Goal: Information Seeking & Learning: Learn about a topic

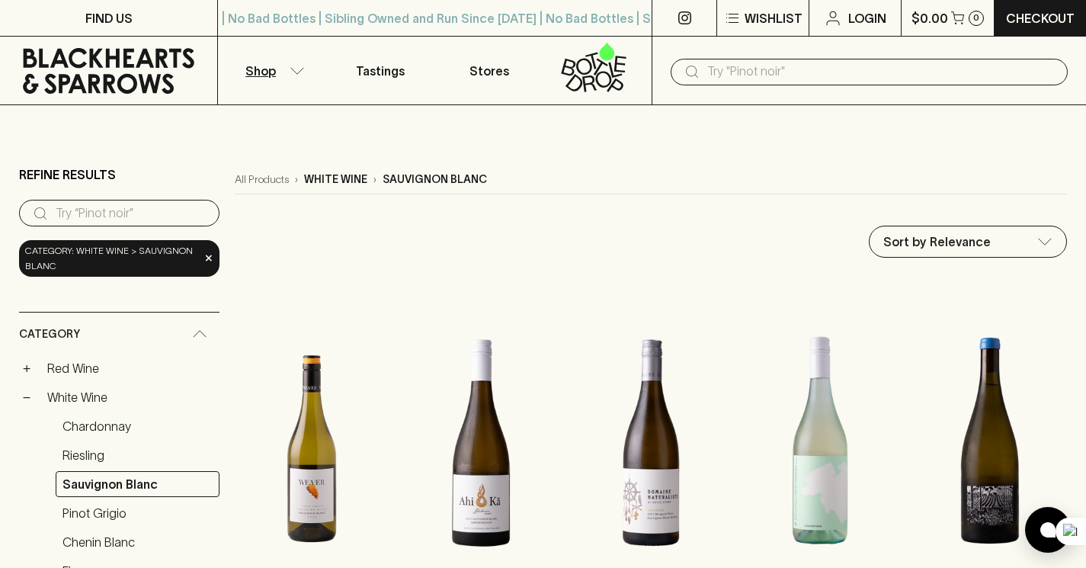
click at [169, 74] on icon at bounding box center [109, 71] width 172 height 46
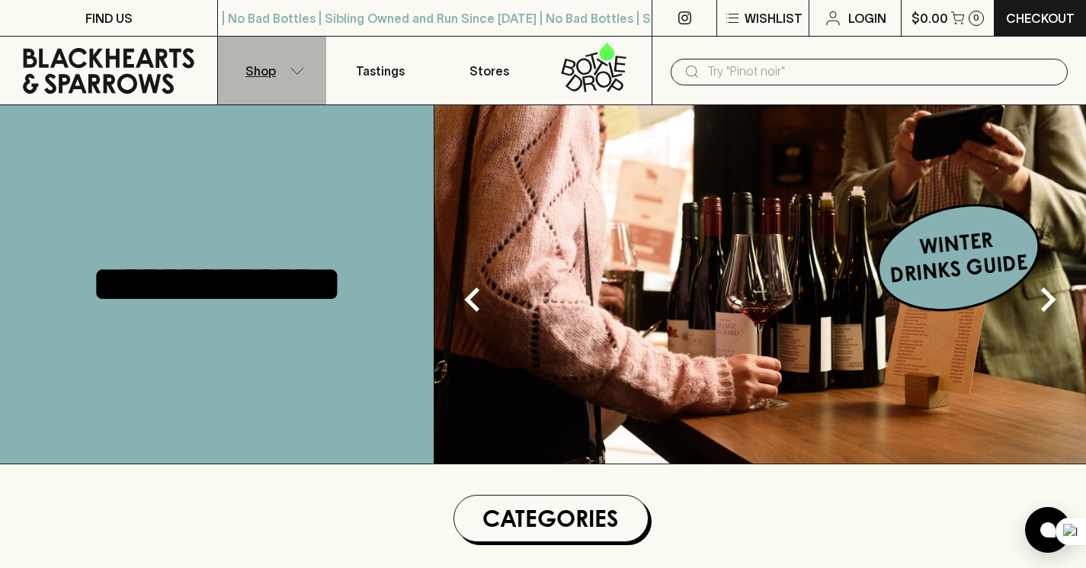
click at [311, 68] on button "Shop" at bounding box center [272, 71] width 108 height 68
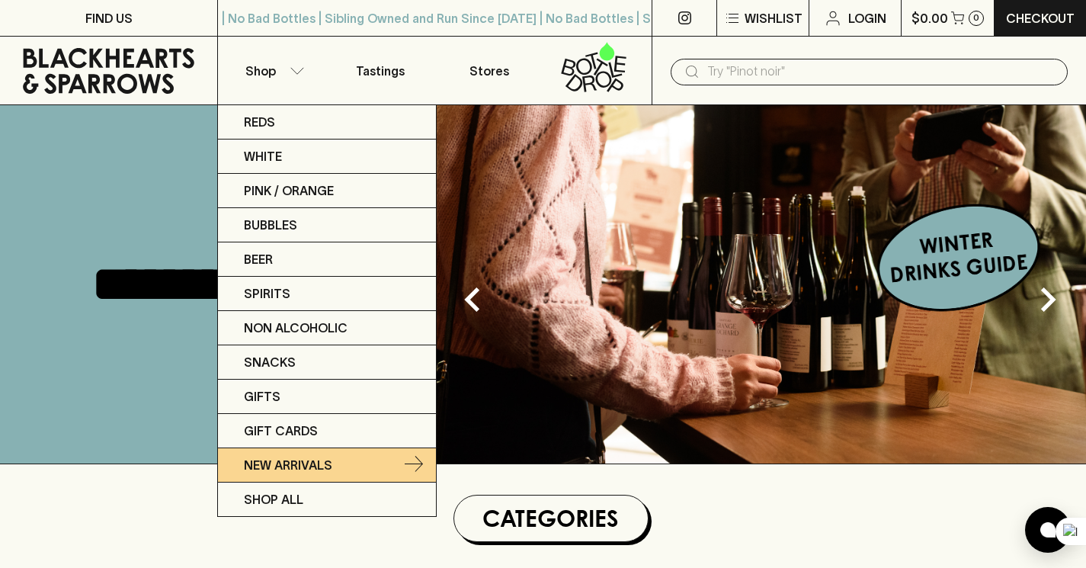
click at [326, 462] on p "New Arrivals" at bounding box center [288, 465] width 88 height 18
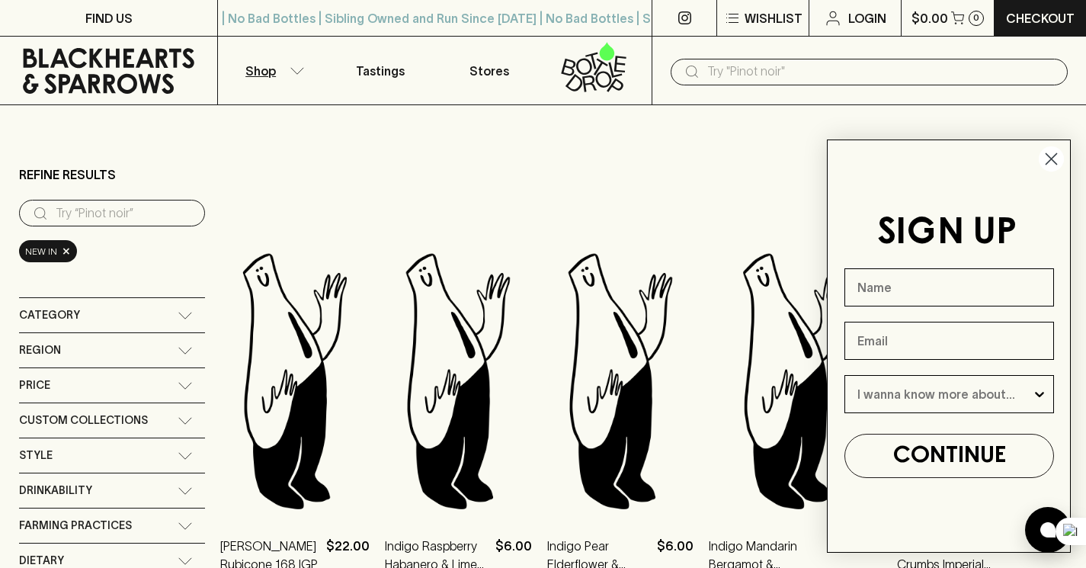
click at [1047, 154] on icon "Close dialog" at bounding box center [1052, 159] width 11 height 11
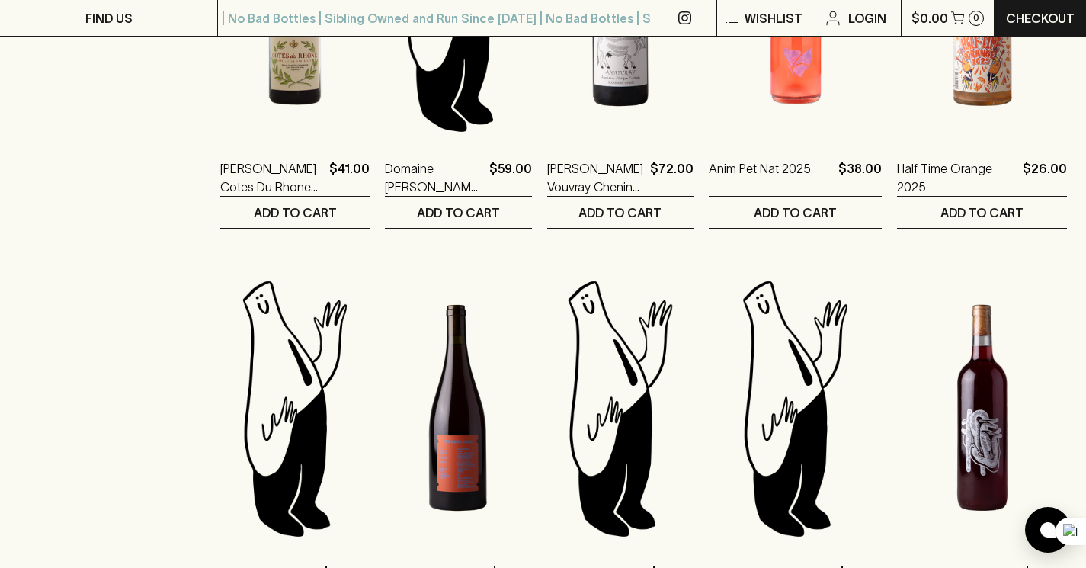
scroll to position [1395, 0]
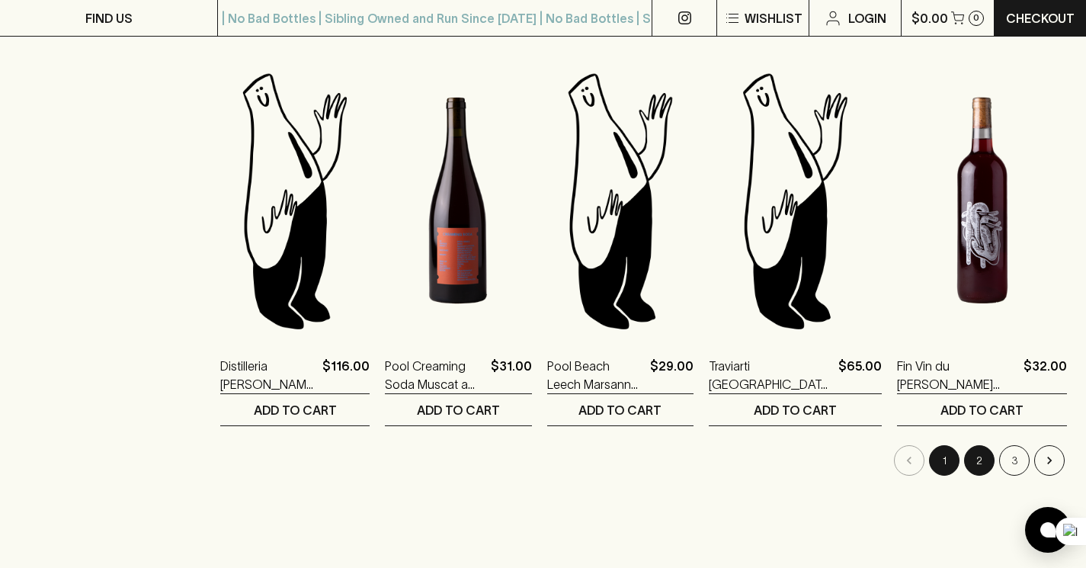
click at [974, 457] on button "2" at bounding box center [979, 460] width 30 height 30
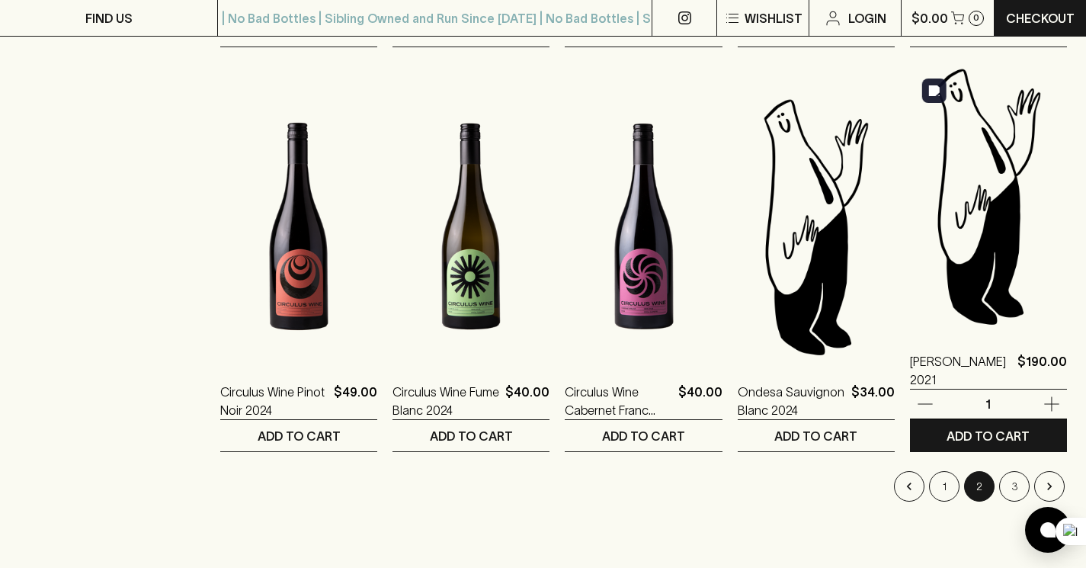
scroll to position [1365, 0]
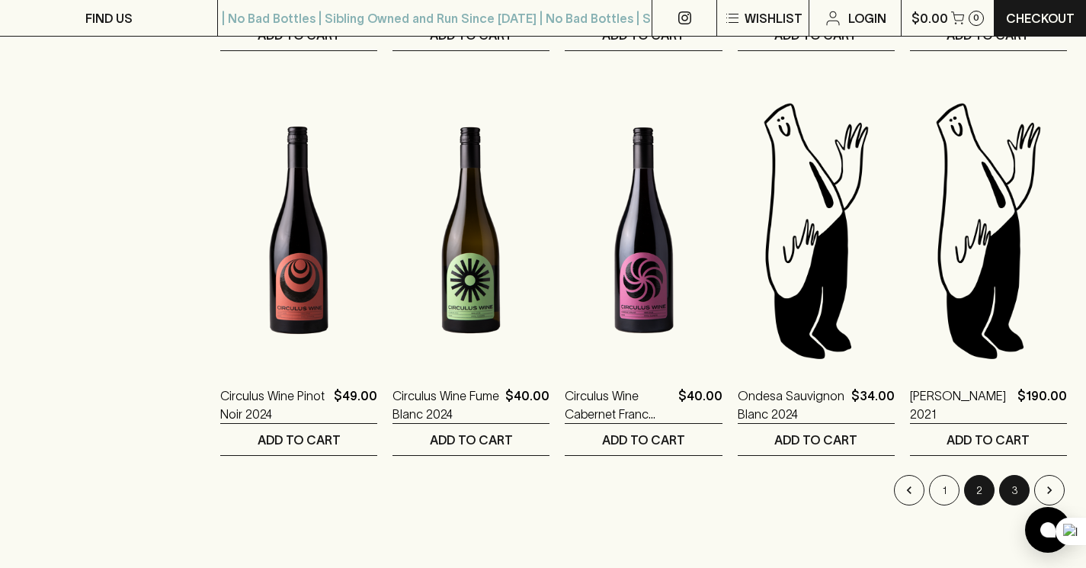
click at [1016, 484] on button "3" at bounding box center [1015, 490] width 30 height 30
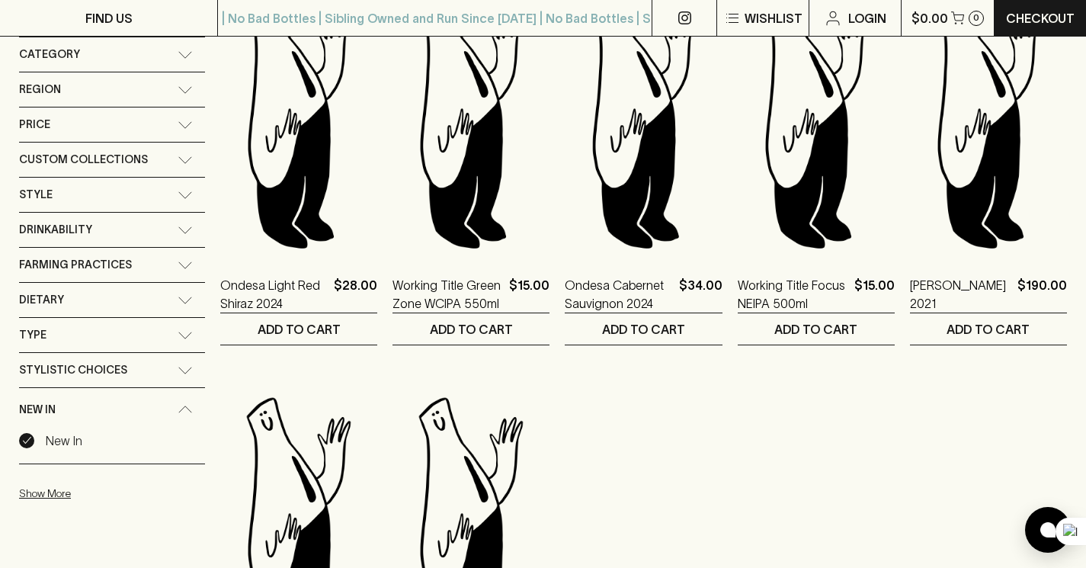
scroll to position [242, 0]
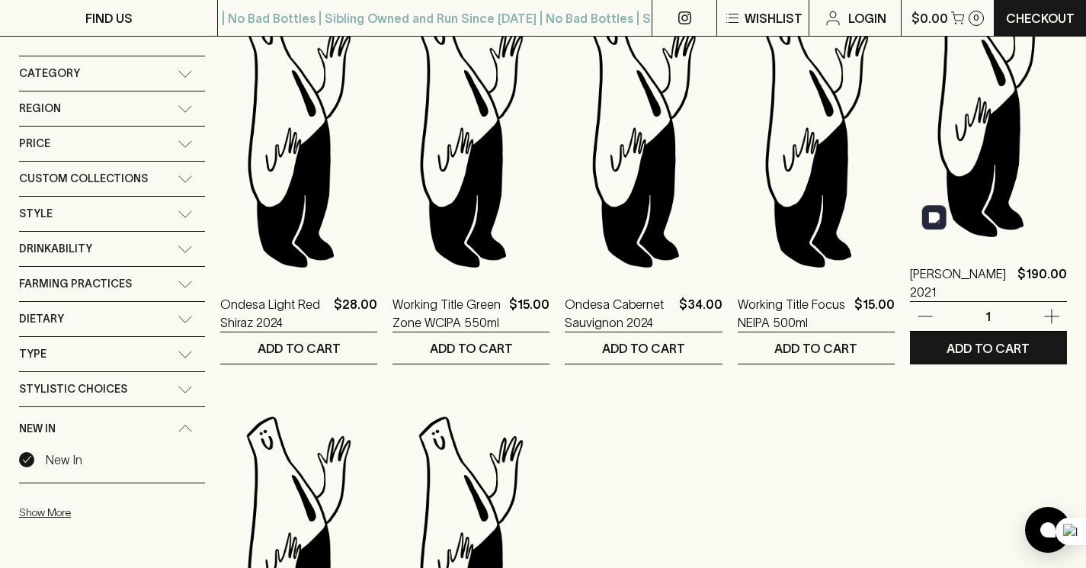
click at [951, 171] on img at bounding box center [988, 108] width 157 height 267
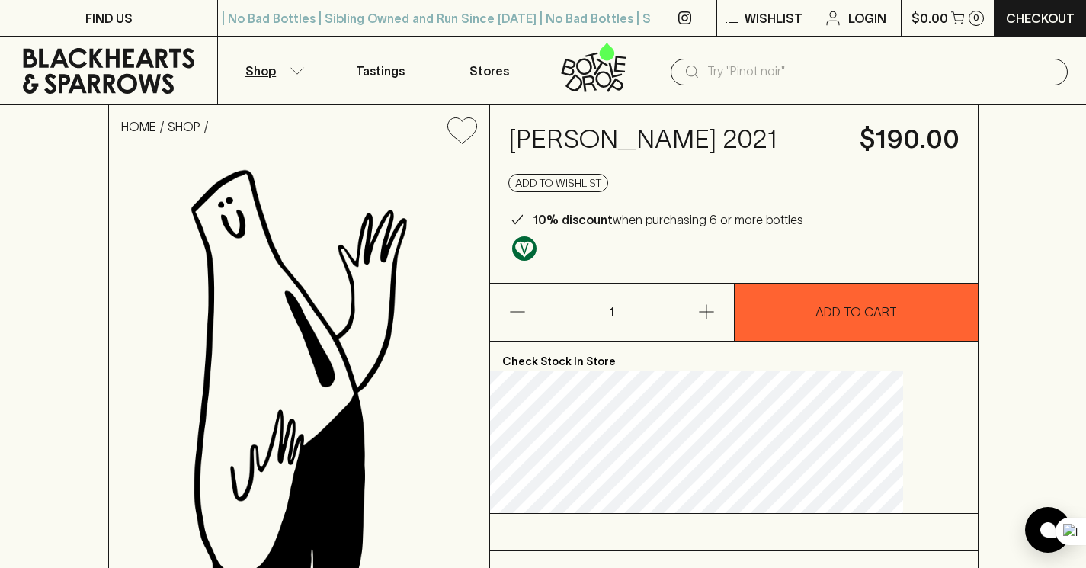
click at [294, 67] on icon "button" at bounding box center [297, 71] width 15 height 8
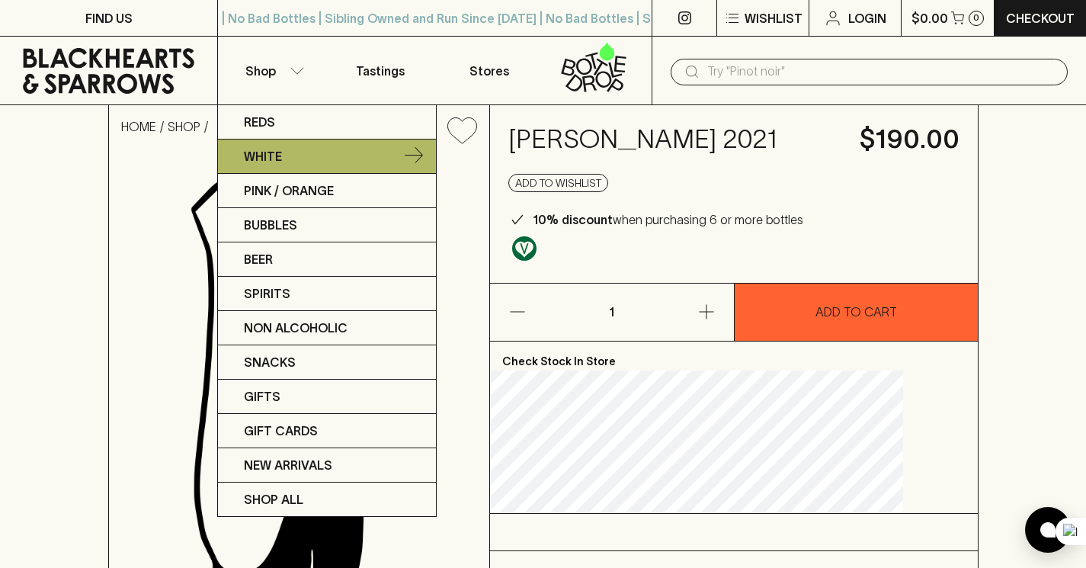
click at [331, 163] on link "White" at bounding box center [327, 157] width 218 height 34
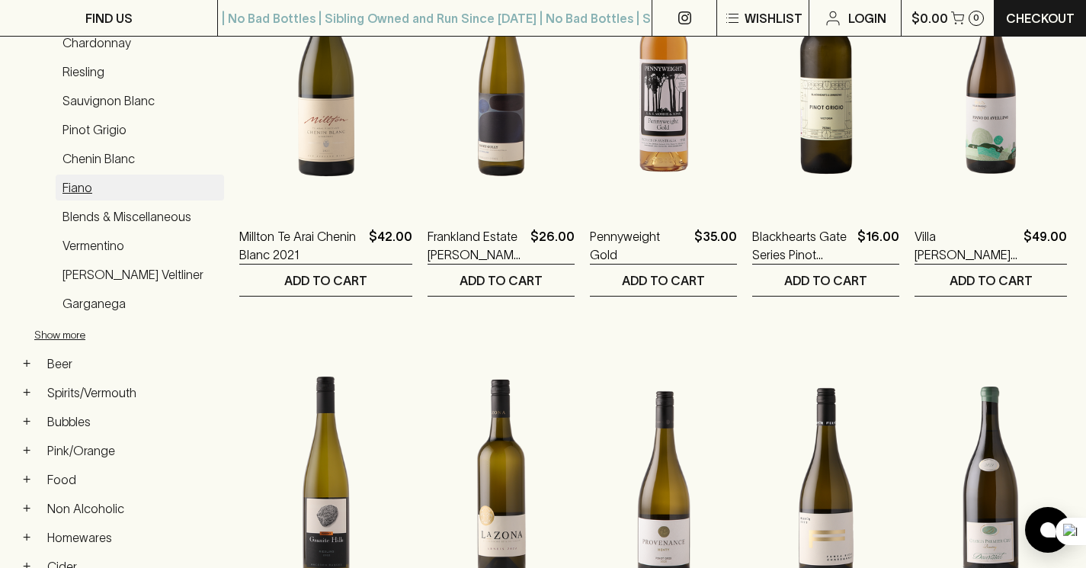
scroll to position [230, 0]
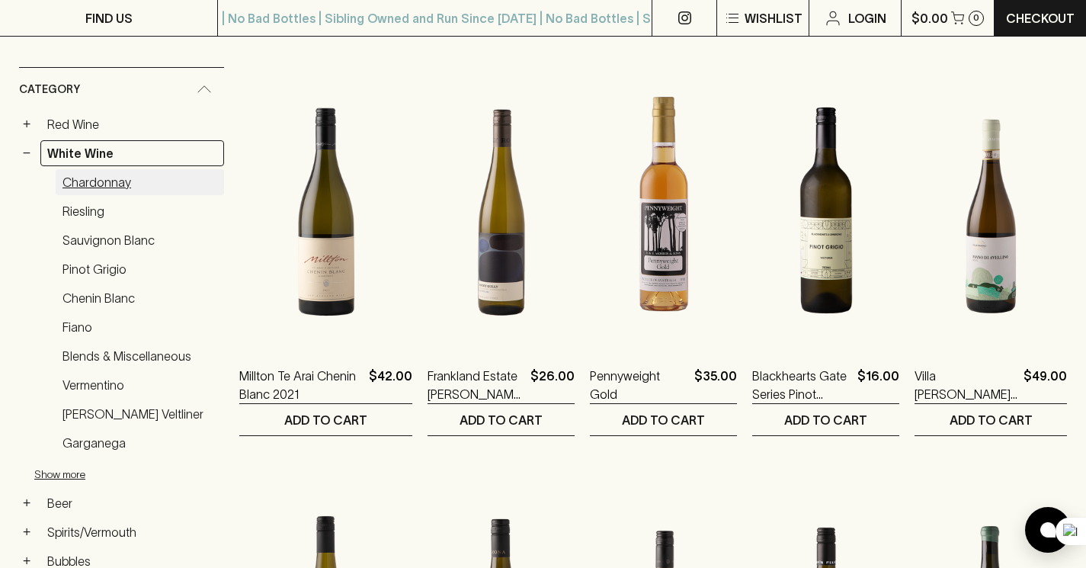
click at [108, 186] on link "Chardonnay" at bounding box center [140, 182] width 169 height 26
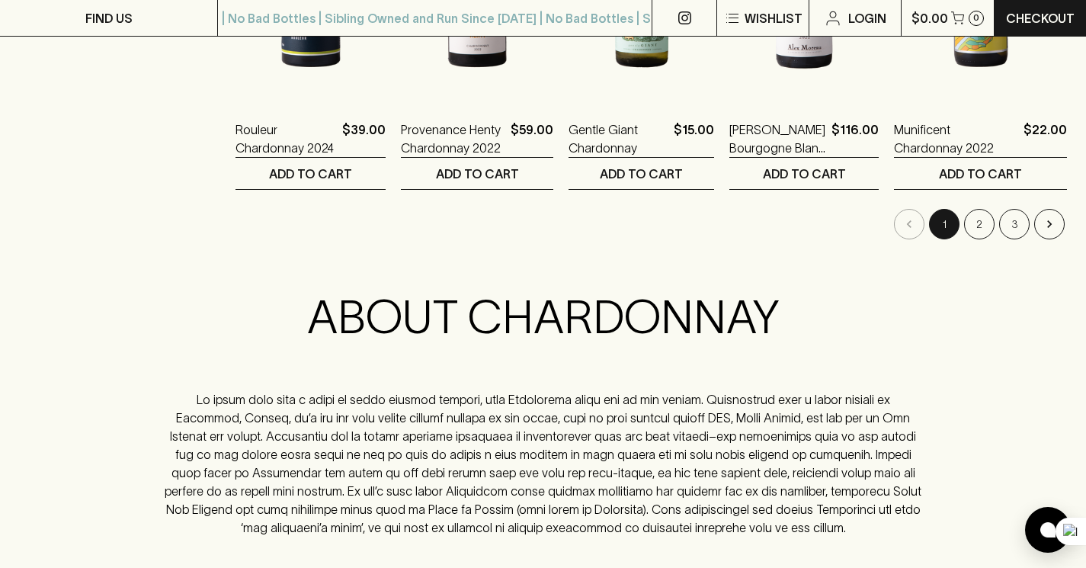
scroll to position [1682, 0]
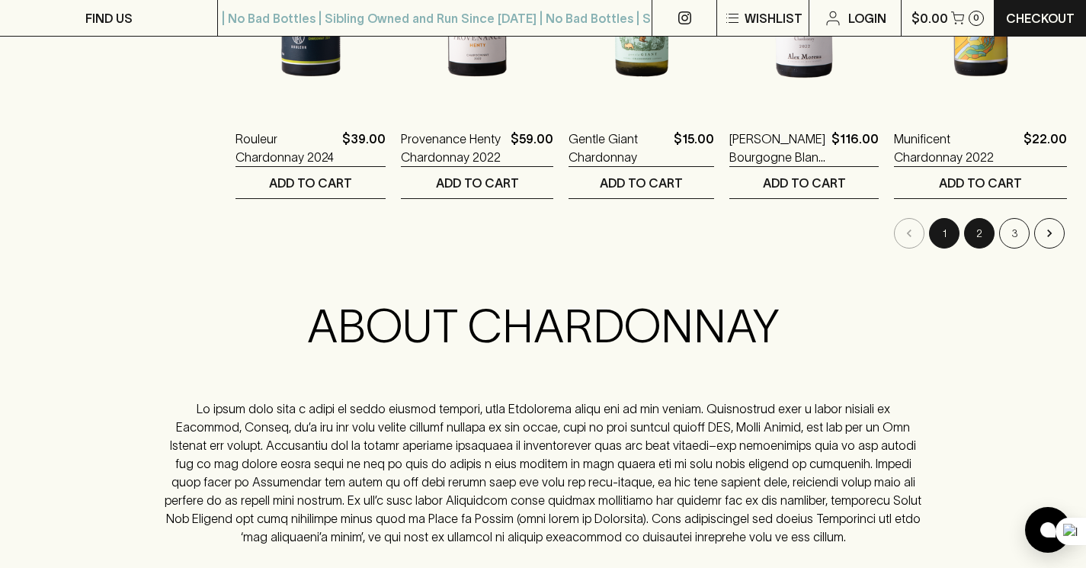
click at [969, 229] on button "2" at bounding box center [979, 233] width 30 height 30
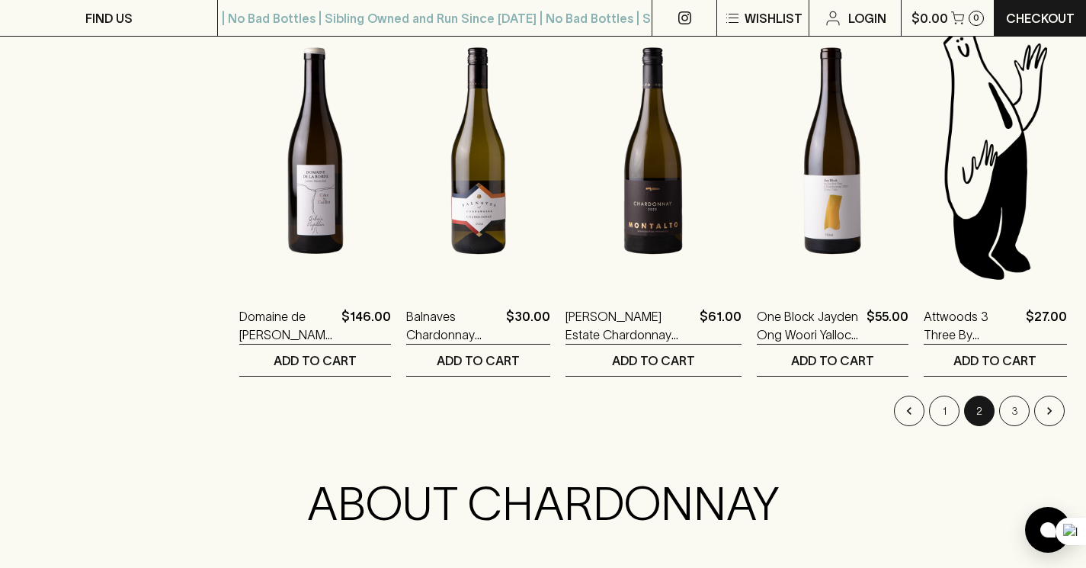
scroll to position [1513, 0]
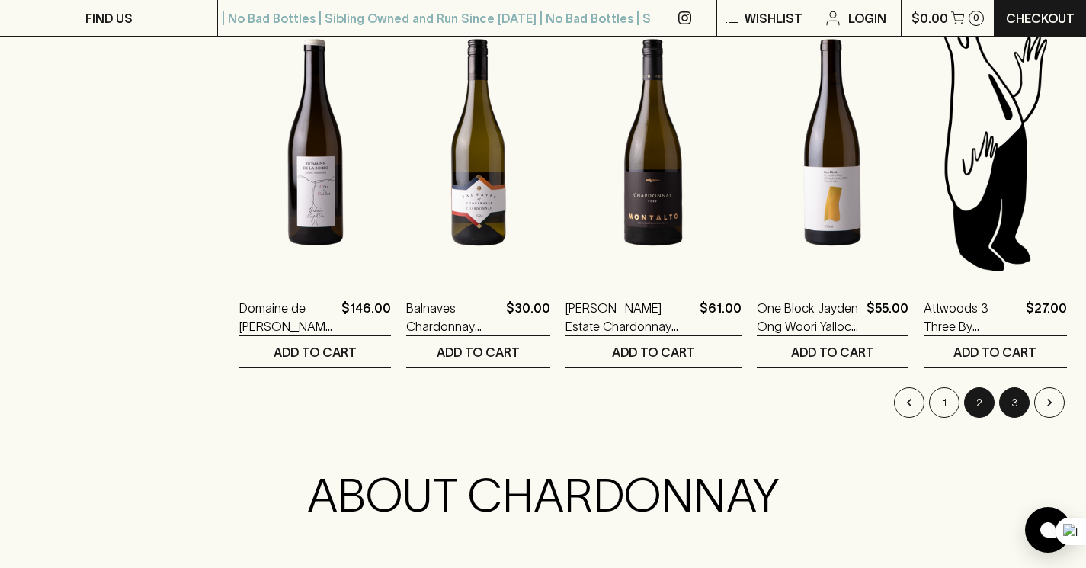
click at [1012, 397] on button "3" at bounding box center [1015, 402] width 30 height 30
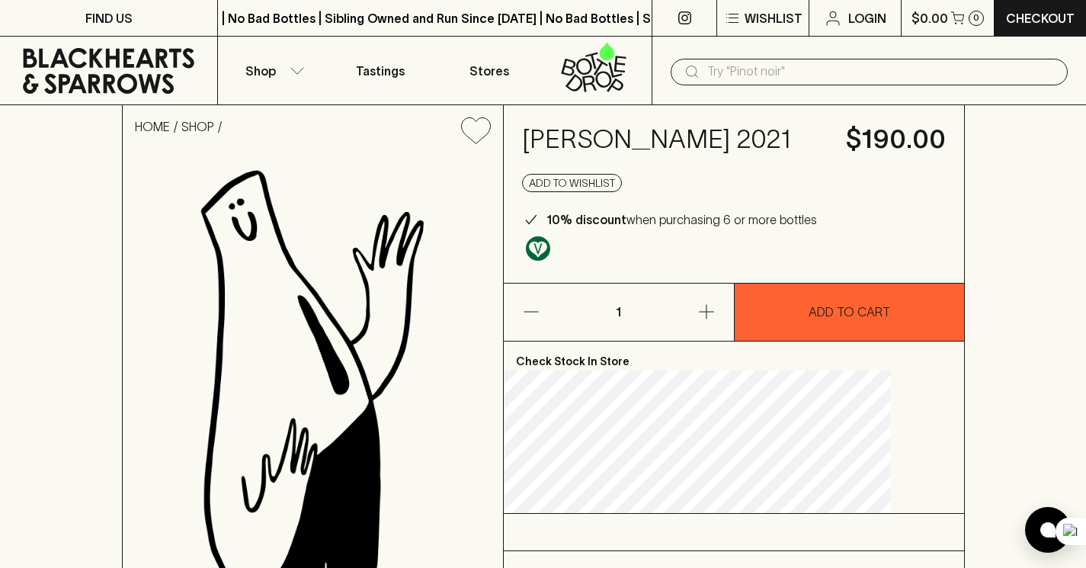
drag, startPoint x: 560, startPoint y: 132, endPoint x: 637, endPoint y: 210, distance: 109.4
click at [637, 156] on h4 "[PERSON_NAME] 2021" at bounding box center [675, 140] width 306 height 32
copy h4 "[PERSON_NAME] 2021"
